Goal: Task Accomplishment & Management: Manage account settings

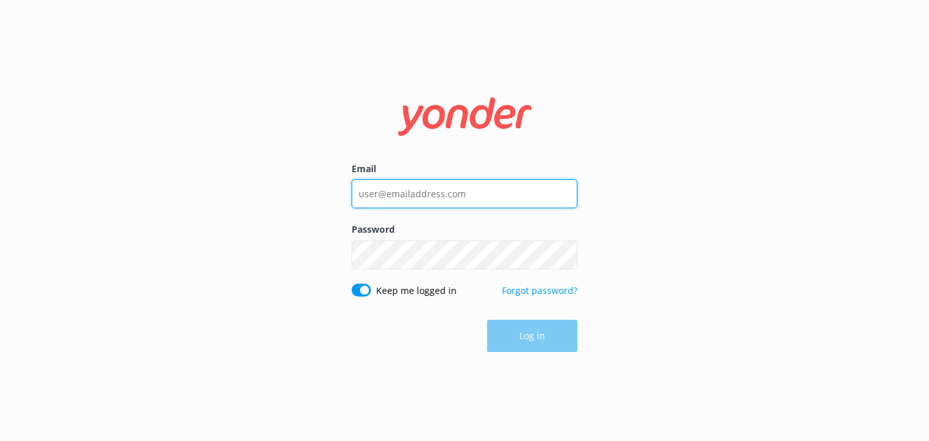
click at [401, 197] on input "Email" at bounding box center [464, 193] width 226 height 29
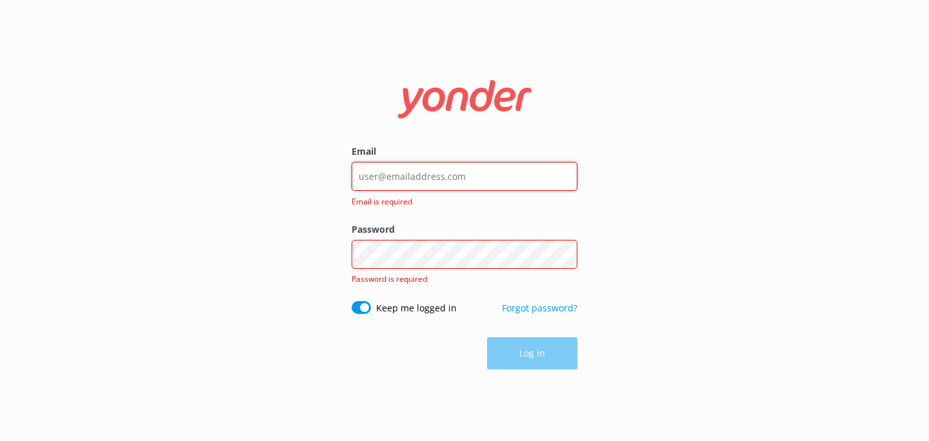
type input "[EMAIL_ADDRESS][DOMAIN_NAME]"
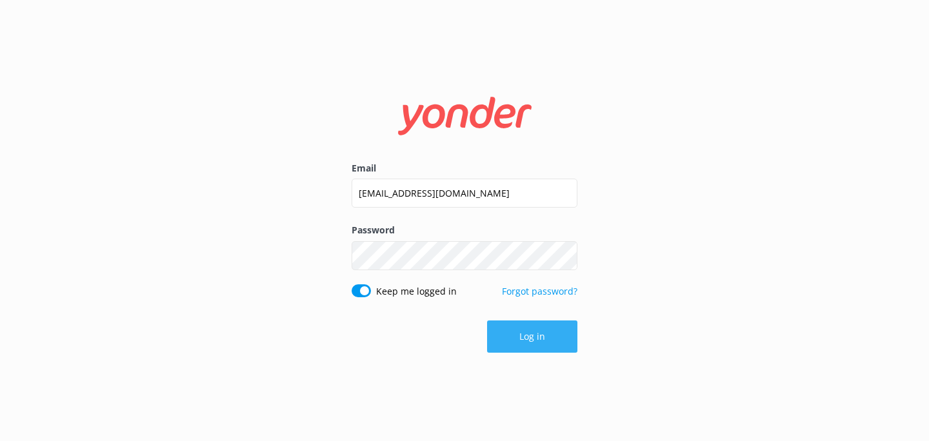
click at [510, 325] on button "Log in" at bounding box center [532, 336] width 90 height 32
